Goal: Task Accomplishment & Management: Use online tool/utility

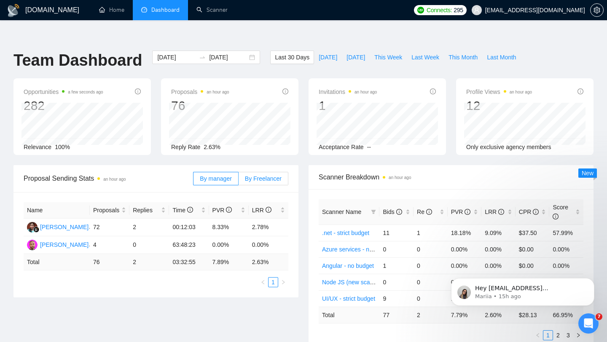
click at [264, 172] on label "By Freelancer" at bounding box center [263, 178] width 50 height 13
click at [238, 181] on input "By Freelancer" at bounding box center [238, 181] width 0 height 0
click at [213, 175] on span "By manager" at bounding box center [216, 178] width 32 height 7
click at [193, 181] on input "By manager" at bounding box center [193, 181] width 0 height 0
click at [255, 175] on span "By Freelancer" at bounding box center [263, 178] width 37 height 7
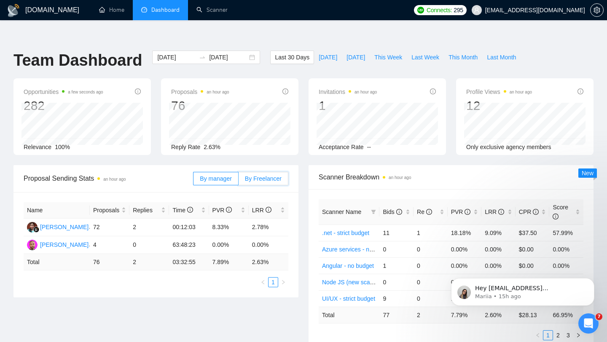
click at [238, 181] on input "By Freelancer" at bounding box center [238, 181] width 0 height 0
click at [214, 175] on span "By manager" at bounding box center [216, 178] width 32 height 7
click at [193, 181] on input "By manager" at bounding box center [193, 181] width 0 height 0
click at [265, 175] on span "By Freelancer" at bounding box center [263, 178] width 37 height 7
click at [238, 181] on input "By Freelancer" at bounding box center [238, 181] width 0 height 0
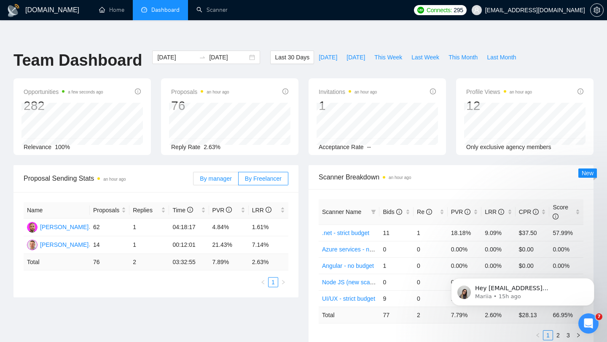
click at [223, 175] on span "By manager" at bounding box center [216, 178] width 32 height 7
click at [193, 181] on input "By manager" at bounding box center [193, 181] width 0 height 0
click at [594, 316] on div "Open Intercom Messenger" at bounding box center [587, 322] width 28 height 28
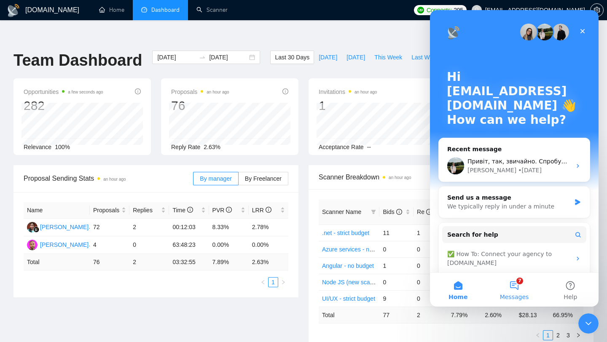
click at [511, 286] on button "7 Messages" at bounding box center [514, 290] width 56 height 34
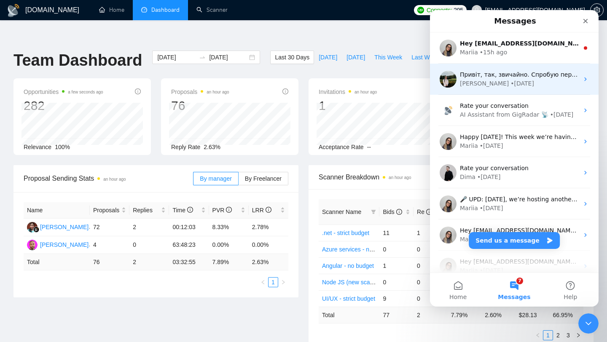
click at [506, 80] on div "[PERSON_NAME] • [DATE]" at bounding box center [519, 83] width 119 height 9
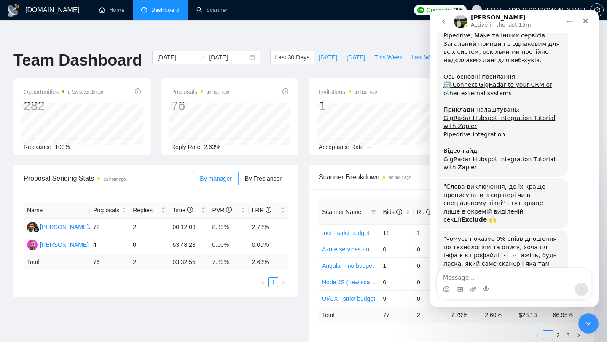
scroll to position [947, 0]
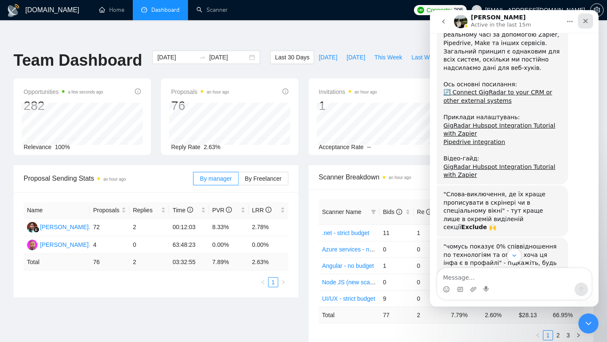
click at [585, 22] on icon "Close" at bounding box center [585, 21] width 7 height 7
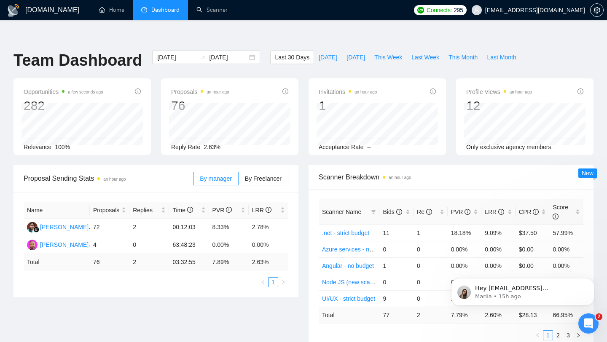
scroll to position [1709, 0]
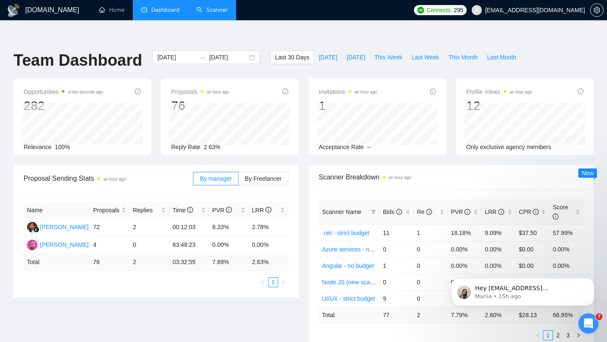
click at [215, 11] on link "Scanner" at bounding box center [211, 9] width 31 height 7
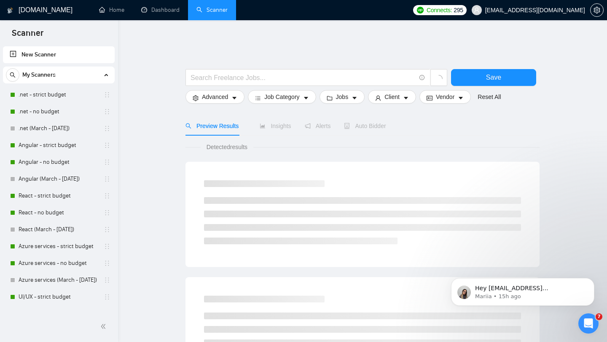
scroll to position [1888, 0]
click at [56, 96] on link ".net - strict budget" at bounding box center [59, 94] width 80 height 17
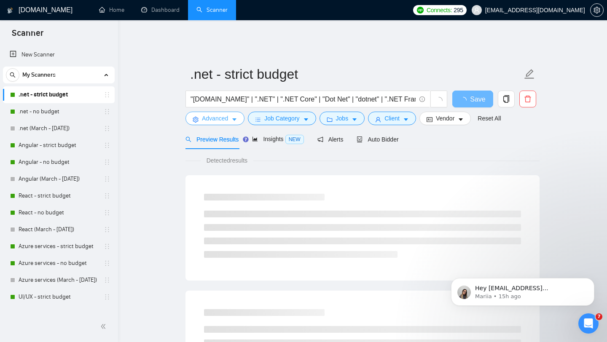
click at [237, 117] on icon "caret-down" at bounding box center [234, 120] width 6 height 6
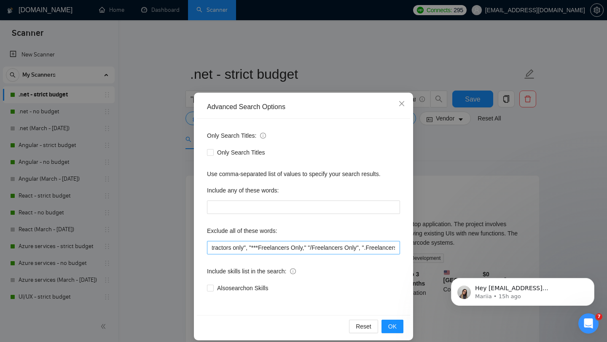
scroll to position [0, 1912]
click at [310, 249] on input ""trading", "No agencies", "to join our team", "part of a team", "join us", "age…" at bounding box center [303, 247] width 193 height 13
click at [396, 248] on input ""trading", "No agencies", "to join our team", "part of a team", "join us", "age…" at bounding box center [303, 247] width 193 height 13
paste input ""crypto","cryptocurrency","blockchain","NFT","DeFi","cybersecurity","gaming","g…"
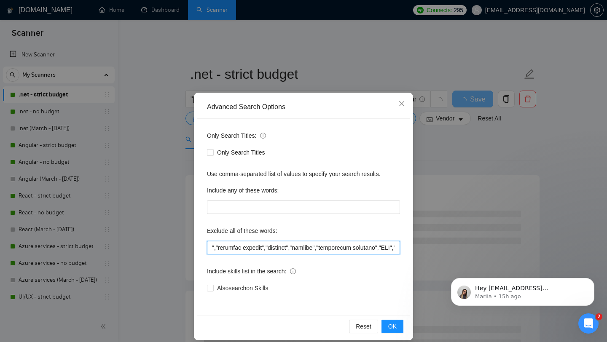
scroll to position [0, 2479]
type input ""trading", "No agencies", "to join our team", "part of a team", "join us", "age…"
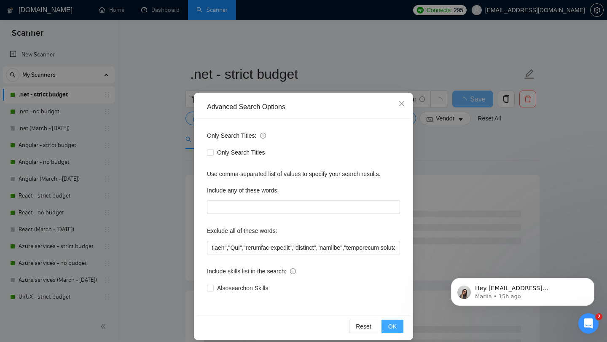
click at [394, 323] on span "OK" at bounding box center [392, 326] width 8 height 9
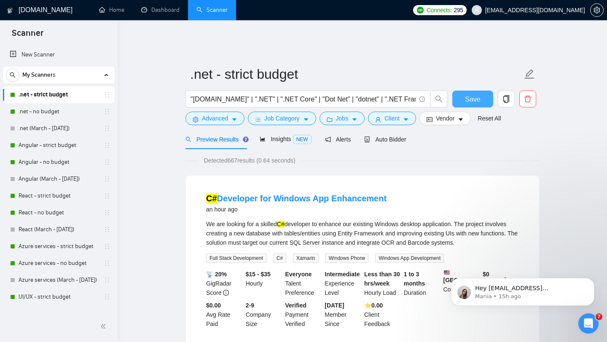
click at [473, 97] on span "Save" at bounding box center [472, 99] width 15 height 11
click at [61, 110] on link ".net - no budget" at bounding box center [59, 111] width 80 height 17
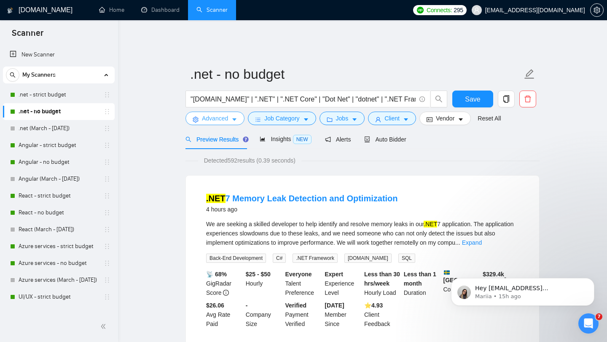
click at [235, 117] on icon "caret-down" at bounding box center [234, 120] width 6 height 6
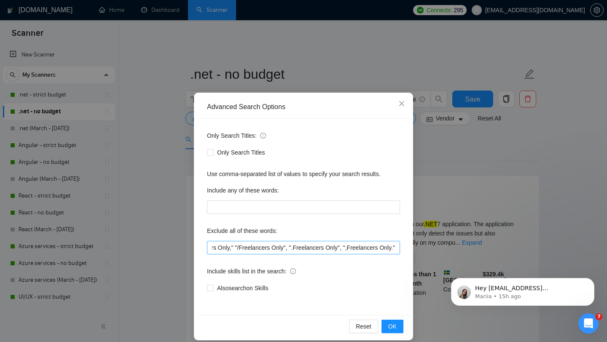
scroll to position [0, 1912]
click at [396, 247] on input ""trading", "No agencies", "to join our team", "part of a team", "join us", "age…" at bounding box center [303, 247] width 193 height 13
paste input ""crypto","cryptocurrency","blockchain","NFT","DeFi","cybersecurity","gaming","g…"
type input ""trading", "No agencies", "to join our team", "part of a team", "join us", "age…"
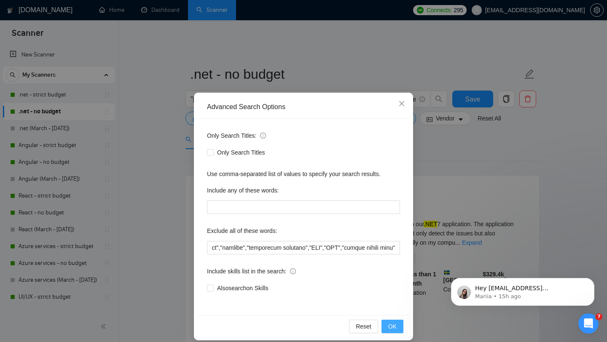
click at [392, 326] on span "OK" at bounding box center [392, 326] width 8 height 9
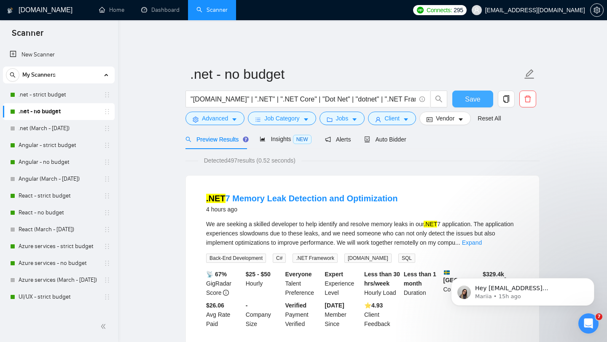
click at [473, 99] on button "Save" at bounding box center [472, 99] width 41 height 17
click at [54, 148] on link "Angular - strict budget" at bounding box center [59, 145] width 80 height 17
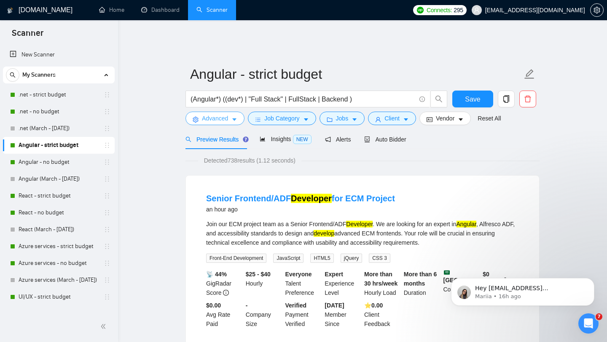
click at [232, 115] on button "Advanced" at bounding box center [214, 118] width 59 height 13
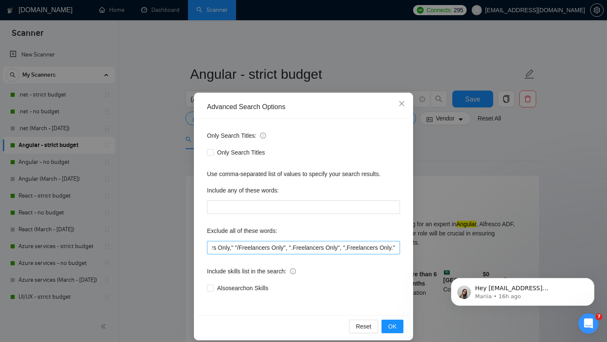
scroll to position [0, 1912]
click at [396, 246] on input ""trading", "No agencies", "to join our team", "part of a team", "join us", "age…" at bounding box center [303, 247] width 193 height 13
paste input ""crypto","cryptocurrency","blockchain","NFT","DeFi","cybersecurity","gaming","g…"
type input ""trading", "No agencies", "to join our team", "part of a team", "join us", "age…"
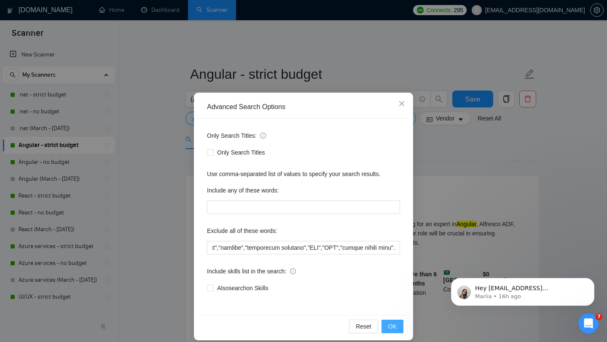
click at [397, 324] on button "OK" at bounding box center [392, 326] width 22 height 13
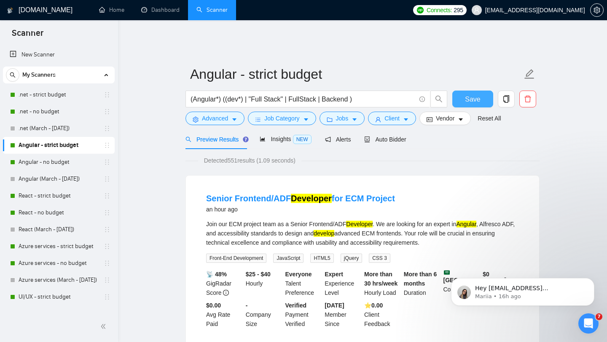
click at [465, 98] on span "Save" at bounding box center [472, 99] width 15 height 11
click at [48, 165] on link "Angular - no budget" at bounding box center [59, 162] width 80 height 17
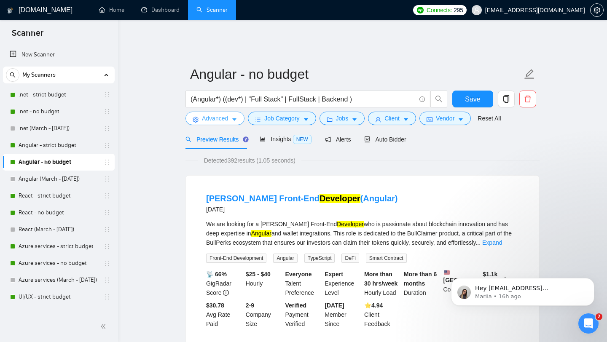
click at [230, 116] on button "Advanced" at bounding box center [214, 118] width 59 height 13
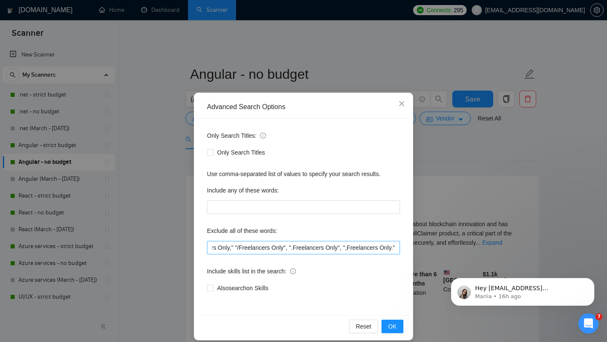
scroll to position [0, 1912]
click at [396, 249] on input ""trading", "No agencies", "to join our team", "part of a team", "join us", "age…" at bounding box center [303, 247] width 193 height 13
paste input ""crypto","cryptocurrency","blockchain","NFT","DeFi","cybersecurity","gaming","g…"
type input ""trading", "No agencies", "to join our team", "part of a team", "join us", "age…"
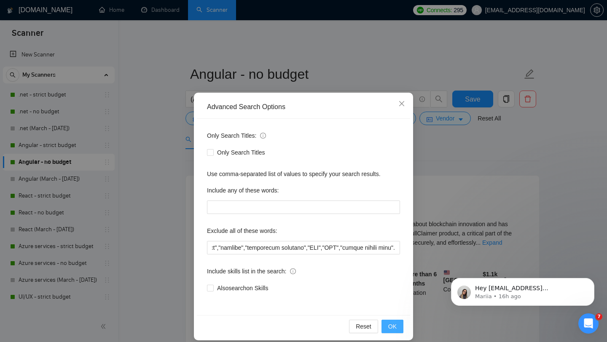
scroll to position [0, 0]
click at [392, 329] on span "OK" at bounding box center [392, 326] width 8 height 9
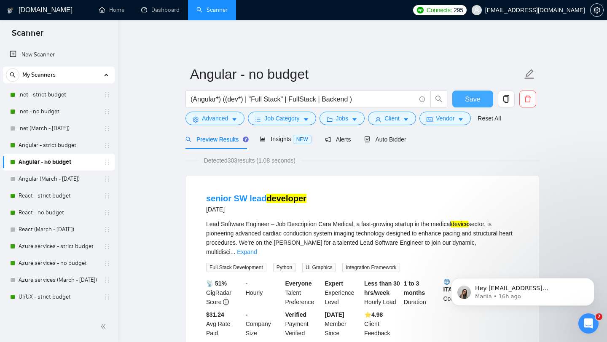
click at [473, 96] on span "Save" at bounding box center [472, 99] width 15 height 11
click at [233, 117] on button "Advanced" at bounding box center [214, 118] width 59 height 13
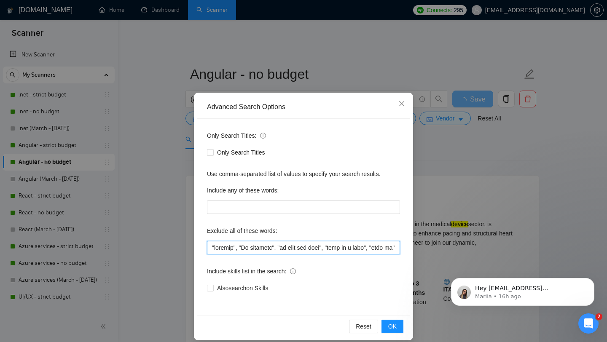
click at [323, 246] on input "text" at bounding box center [303, 247] width 193 height 13
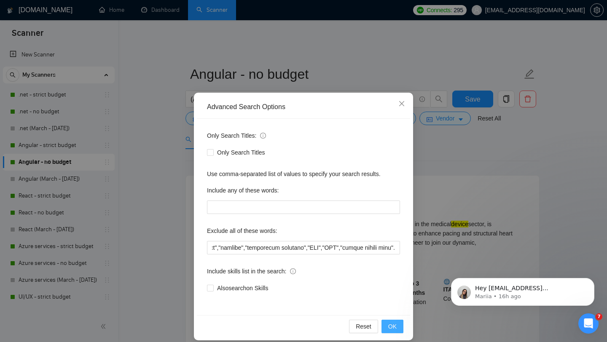
click at [391, 324] on span "OK" at bounding box center [392, 326] width 8 height 9
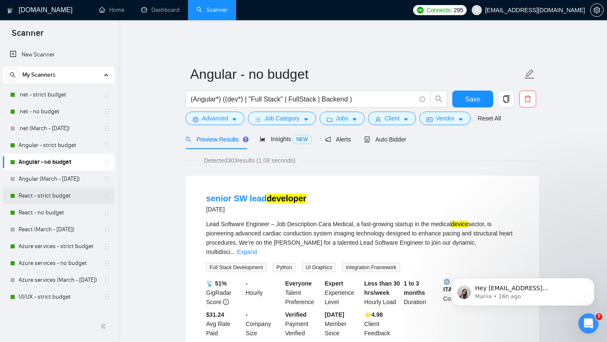
click at [67, 197] on link "React - strict budget" at bounding box center [59, 195] width 80 height 17
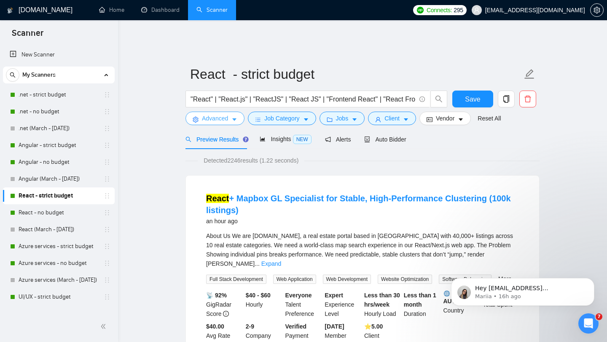
click at [226, 114] on span "Advanced" at bounding box center [215, 118] width 26 height 9
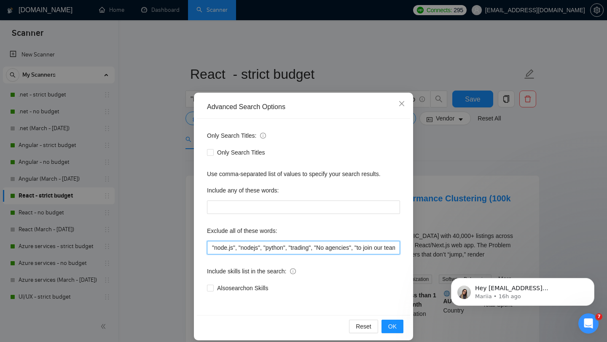
click at [324, 244] on input ""node.js", "nodejs", "python", "trading", "No agencies", "to join our team", "p…" at bounding box center [303, 247] width 193 height 13
click at [396, 247] on input ""node.js", "nodejs", "python", "trading", "No agencies", "to join our team", "p…" at bounding box center [303, 247] width 193 height 13
paste input ""crypto","cryptocurrency","blockchain","NFT","DeFi","cybersecurity","gaming","g…"
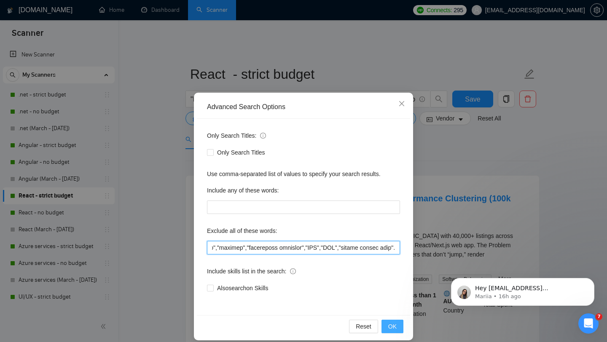
type input ""node.js", "nodejs", "python", "trading", "No agencies", "to join our team", "p…"
click at [390, 324] on span "OK" at bounding box center [392, 326] width 8 height 9
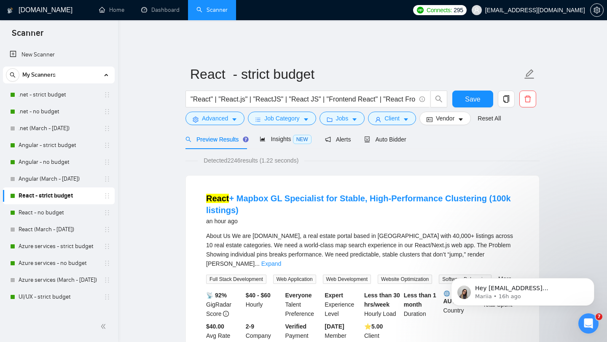
scroll to position [0, 0]
click at [471, 94] on span "Save" at bounding box center [472, 99] width 15 height 11
click at [62, 209] on link "React - no budget" at bounding box center [59, 212] width 80 height 17
click at [226, 102] on div ""React" | "React.js" | "ReactJS" | "React JS" | "Frontend React" | "React Front…" at bounding box center [316, 101] width 265 height 21
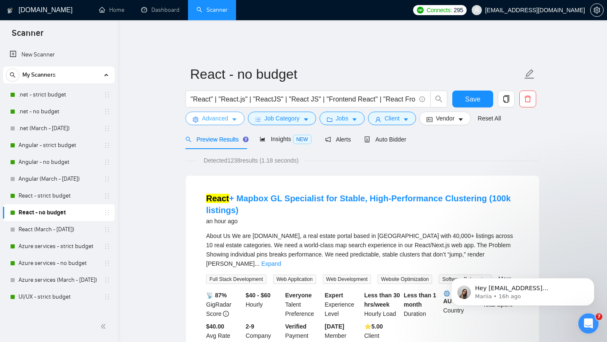
click at [228, 114] on span "Advanced" at bounding box center [215, 118] width 26 height 9
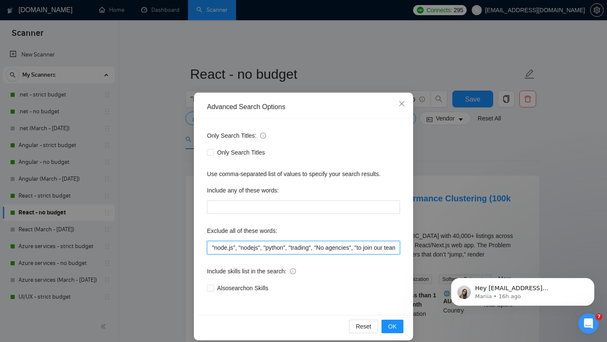
click at [299, 252] on input ""node.js", "nodejs", "python", "trading", "No agencies", "to join our team", "p…" at bounding box center [303, 247] width 193 height 13
click at [397, 247] on input ""node.js", "nodejs", "python", "trading", "No agencies", "to join our team", "p…" at bounding box center [303, 247] width 193 height 13
paste input ""crypto","cryptocurrency","blockchain","NFT","DeFi","cybersecurity","gaming","g…"
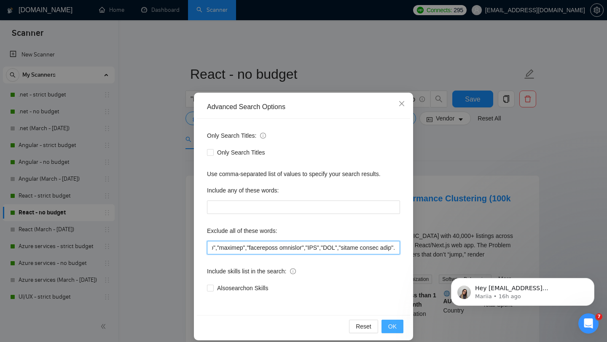
type input ""node.js", "nodejs", "python", "trading", "No agencies", "to join our team", "p…"
click at [396, 326] on span "OK" at bounding box center [392, 326] width 8 height 9
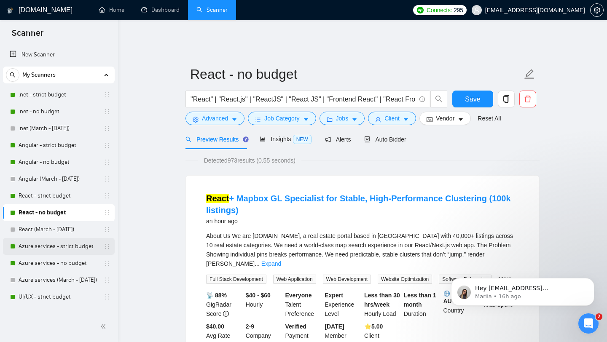
click at [56, 246] on link "Azure services - strict budget" at bounding box center [59, 246] width 80 height 17
click at [475, 95] on span "Save" at bounding box center [472, 99] width 15 height 11
click at [49, 250] on link "Azure services - strict budget" at bounding box center [59, 246] width 80 height 17
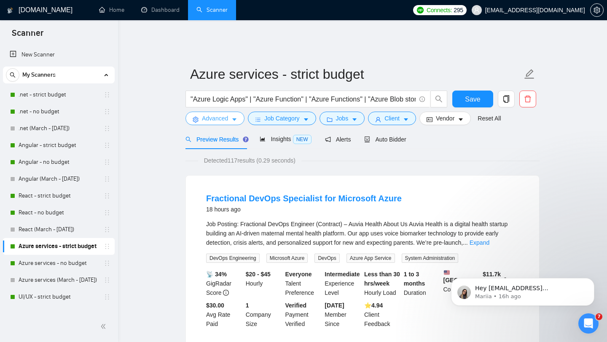
click at [233, 117] on icon "caret-down" at bounding box center [234, 120] width 6 height 6
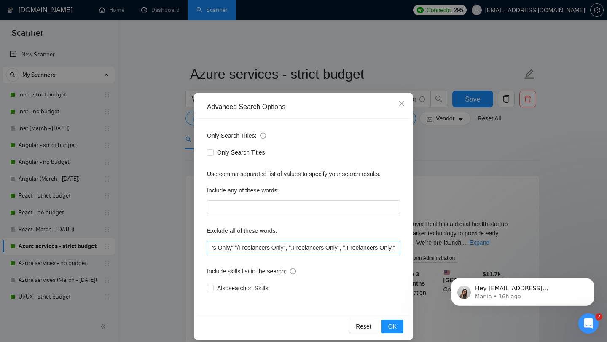
scroll to position [0, 1958]
click at [397, 247] on input ""php", "python", "trading", "No agencies", "to join our team", "part of a team"…" at bounding box center [303, 247] width 193 height 13
paste input ""crypto","cryptocurrency","blockchain","NFT","DeFi","cybersecurity","gaming","g…"
type input ""php", "python", "trading", "No agencies", "to join our team", "part of a team"…"
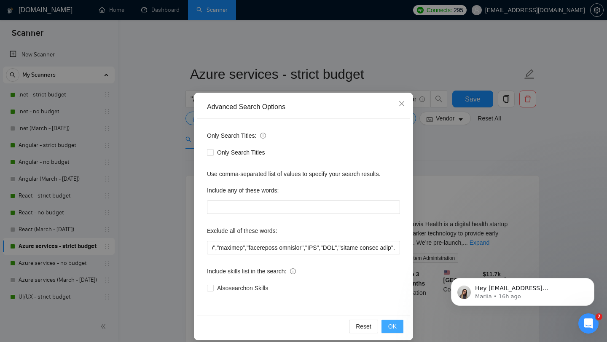
click at [389, 321] on button "OK" at bounding box center [392, 326] width 22 height 13
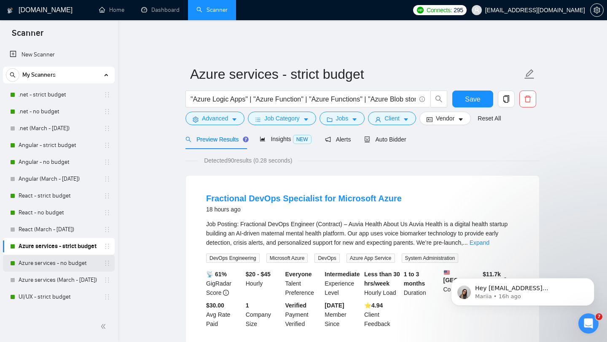
click at [59, 261] on link "Azure services - no budget" at bounding box center [59, 263] width 80 height 17
click at [471, 94] on span "Save" at bounding box center [472, 99] width 15 height 11
click at [59, 259] on link "Azure services - no budget" at bounding box center [59, 263] width 80 height 17
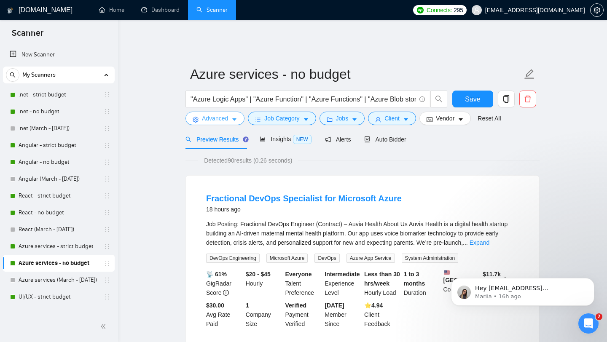
click at [230, 115] on button "Advanced" at bounding box center [214, 118] width 59 height 13
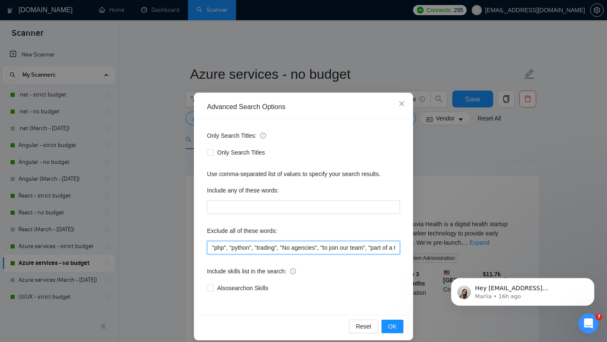
click at [298, 247] on input ""php", "python", "trading", "No agencies", "to join our team", "part of a team"…" at bounding box center [303, 247] width 193 height 13
click at [397, 246] on input ""php", "python", "trading", "No agencies", "to join our team", "part of a team"…" at bounding box center [303, 247] width 193 height 13
paste input ""crypto","cryptocurrency","blockchain","NFT","DeFi","cybersecurity","gaming","g…"
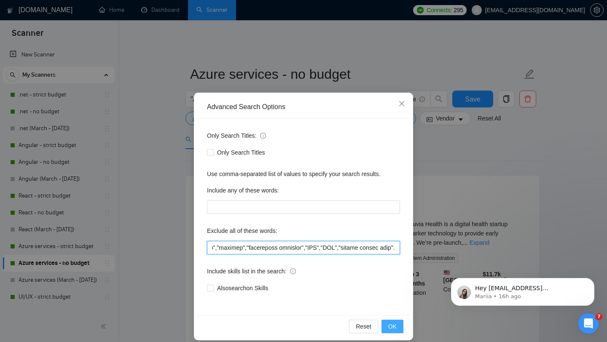
type input ""php", "python", "trading", "No agencies", "to join our team", "part of a team"…"
click at [398, 325] on button "OK" at bounding box center [392, 326] width 22 height 13
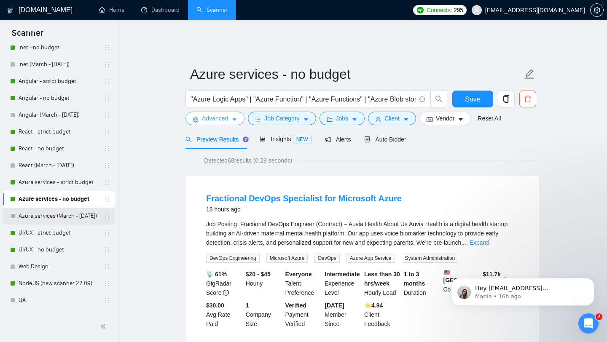
scroll to position [112, 0]
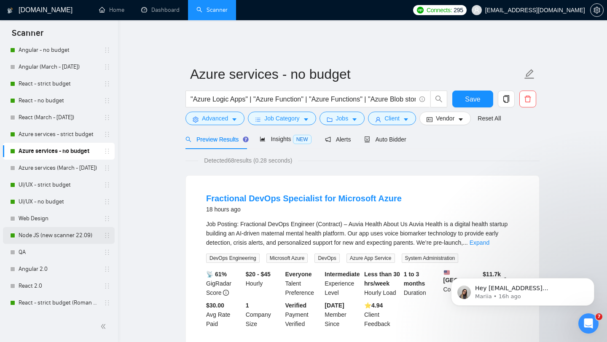
click at [54, 235] on link "Node JS (new scanner 22.09)" at bounding box center [59, 235] width 80 height 17
click at [463, 94] on button "Save" at bounding box center [472, 99] width 41 height 17
click at [51, 233] on link "Node JS (new scanner 22.09)" at bounding box center [59, 235] width 80 height 17
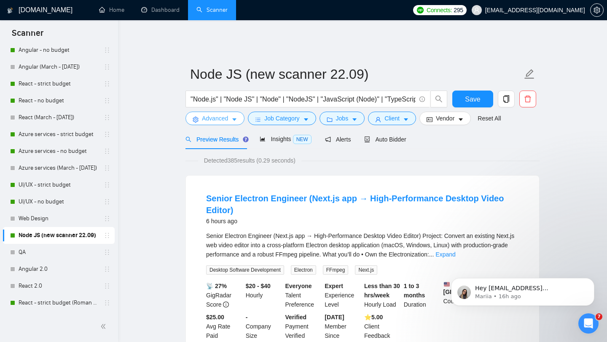
click at [238, 112] on button "Advanced" at bounding box center [214, 118] width 59 height 13
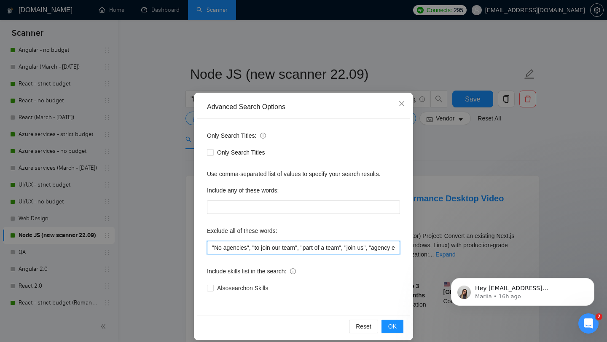
click at [322, 248] on input ""No agencies", "to join our team", "part of a team", "join us", "agency environ…" at bounding box center [303, 247] width 193 height 13
click at [397, 249] on input ""No agencies", "to join our team", "part of a team", "join us", "agency environ…" at bounding box center [303, 247] width 193 height 13
paste input ""crypto","cryptocurrency","blockchain","NFT","DeFi","cybersecurity","gaming","g…"
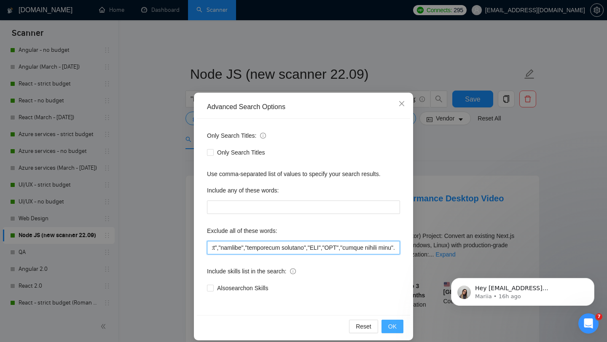
type input ""No agencies", "to join our team", "part of a team", "join us", "agency environ…"
click at [393, 327] on span "OK" at bounding box center [392, 326] width 8 height 9
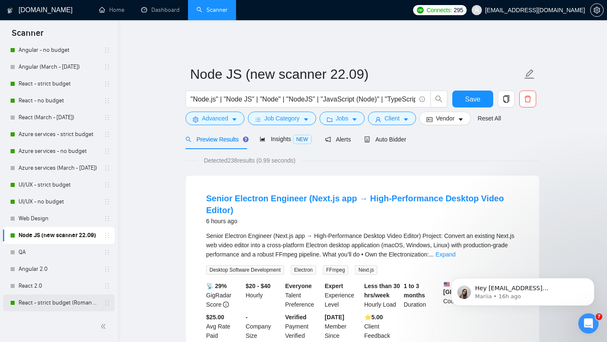
click at [56, 302] on link "React - strict budget (Roman Account)" at bounding box center [59, 302] width 80 height 17
click at [465, 95] on span "Save" at bounding box center [472, 99] width 15 height 11
click at [47, 298] on link "React - strict budget (Roman Account)" at bounding box center [59, 302] width 80 height 17
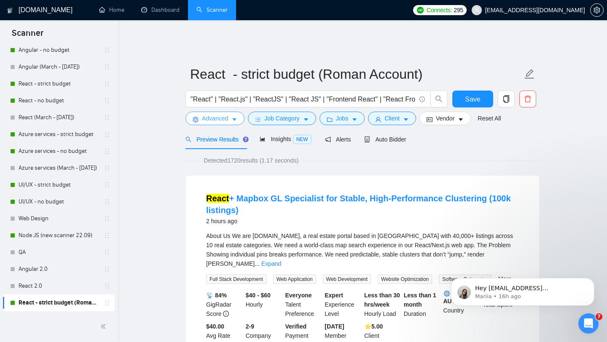
click at [214, 119] on button "Advanced" at bounding box center [214, 118] width 59 height 13
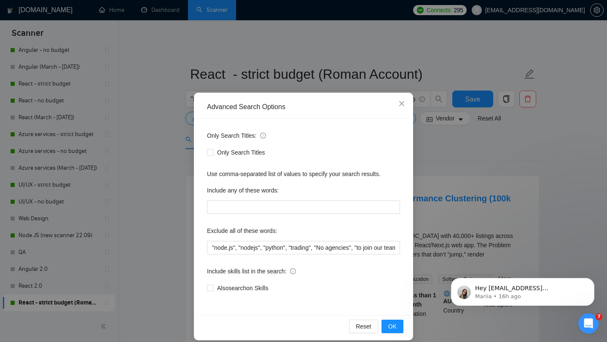
click at [283, 241] on div "Exclude all of these words:" at bounding box center [303, 232] width 193 height 17
click at [292, 249] on input ""node.js", "nodejs", "python", "trading", "No agencies", "to join our team", "p…" at bounding box center [303, 247] width 193 height 13
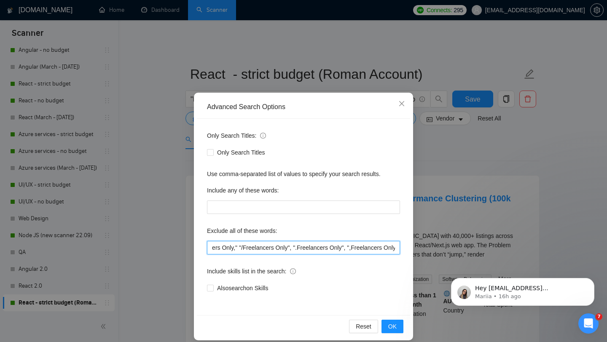
scroll to position [0, 1993]
click at [394, 249] on input ""node.js", "nodejs", "python", "trading", "No agencies", "to join our team", "p…" at bounding box center [303, 247] width 193 height 13
paste input ""crypto","cryptocurrency","blockchain","NFT","DeFi","cybersecurity","gaming","g…"
type input ""node.js", "nodejs", "python", "trading", "No agencies", "to join our team", "p…"
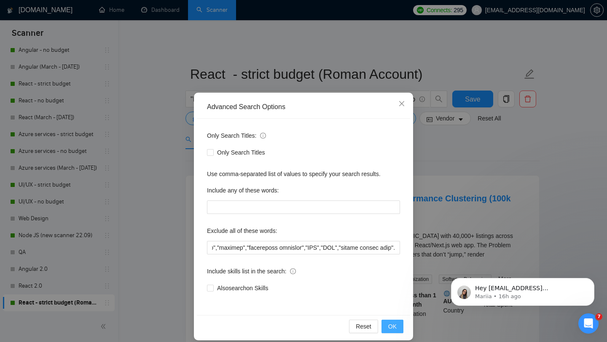
click at [393, 325] on span "OK" at bounding box center [392, 326] width 8 height 9
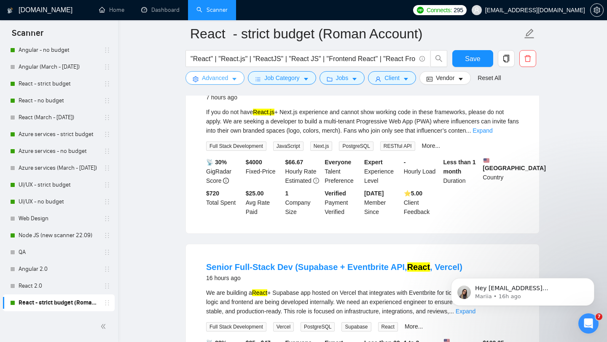
scroll to position [0, 0]
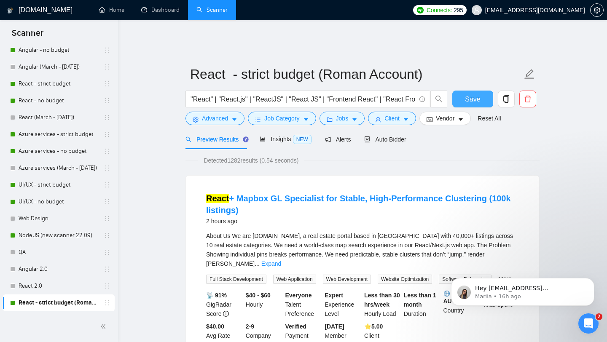
click at [473, 95] on span "Save" at bounding box center [472, 99] width 15 height 11
